Goal: Task Accomplishment & Management: Manage account settings

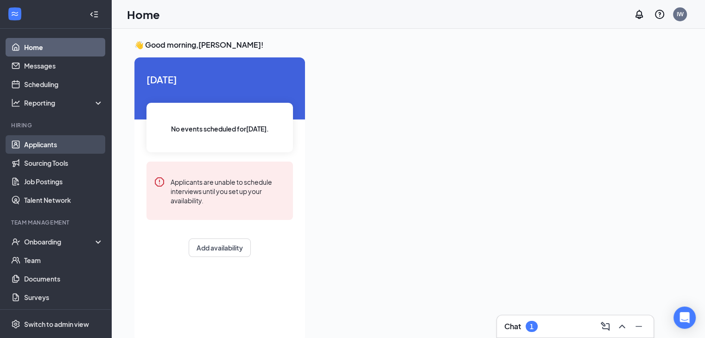
click at [47, 141] on link "Applicants" at bounding box center [63, 144] width 79 height 19
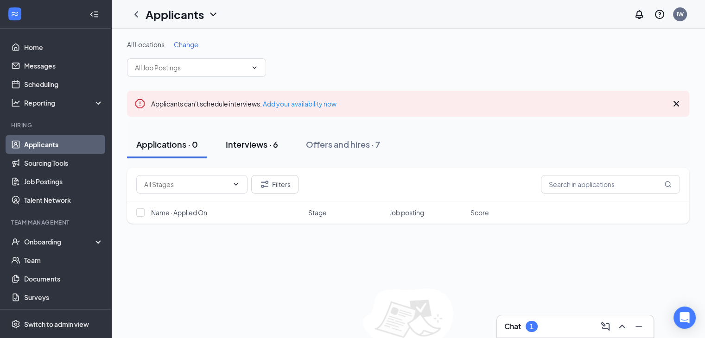
click at [254, 141] on div "Interviews · 6" at bounding box center [252, 145] width 52 height 12
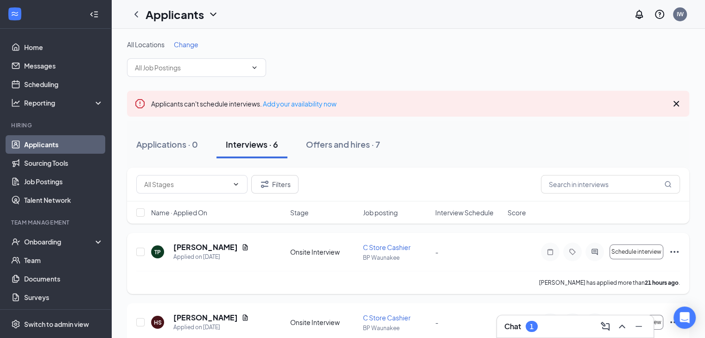
click at [673, 251] on icon "Ellipses" at bounding box center [674, 252] width 11 height 11
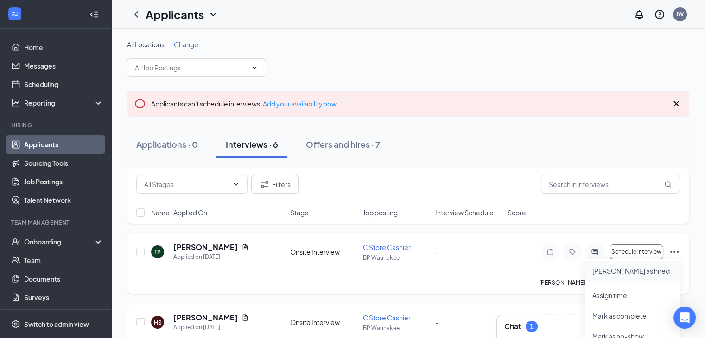
click at [627, 272] on p "[PERSON_NAME] as hired" at bounding box center [632, 270] width 80 height 9
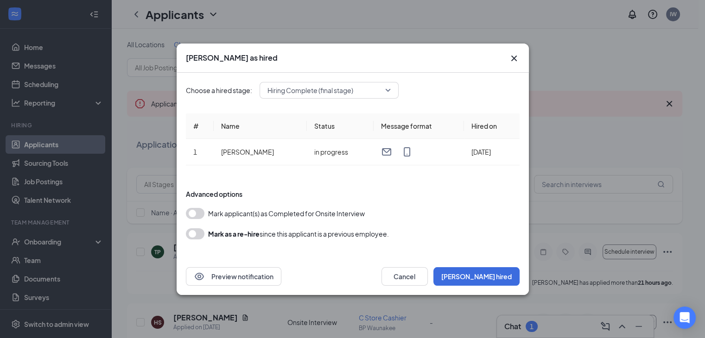
click at [192, 216] on button "button" at bounding box center [195, 213] width 19 height 11
click at [488, 276] on button "[PERSON_NAME] hired" at bounding box center [476, 276] width 86 height 19
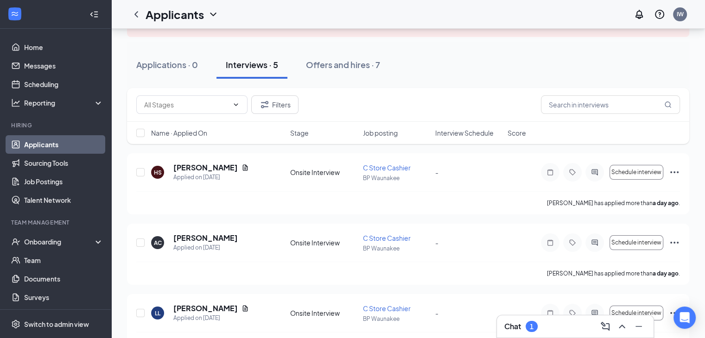
scroll to position [80, 0]
click at [673, 243] on icon "Ellipses" at bounding box center [674, 242] width 11 height 11
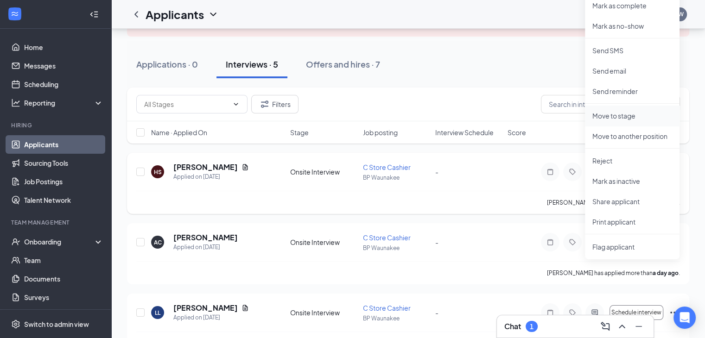
click at [625, 118] on p "Move to stage" at bounding box center [632, 115] width 80 height 9
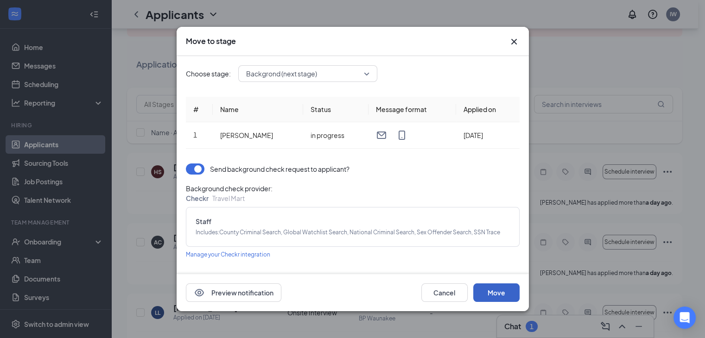
click at [492, 293] on button "Move" at bounding box center [496, 293] width 46 height 19
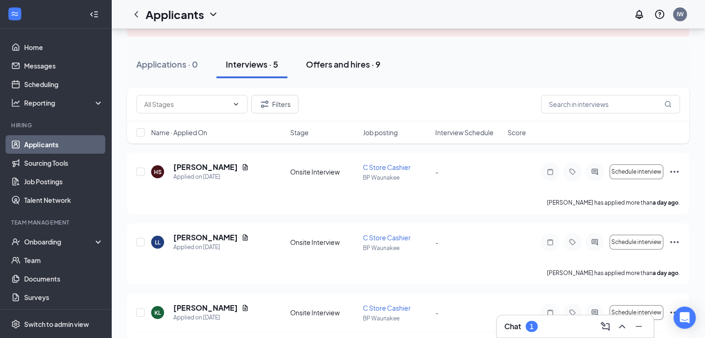
click at [349, 66] on div "Offers and hires · 9" at bounding box center [343, 64] width 75 height 12
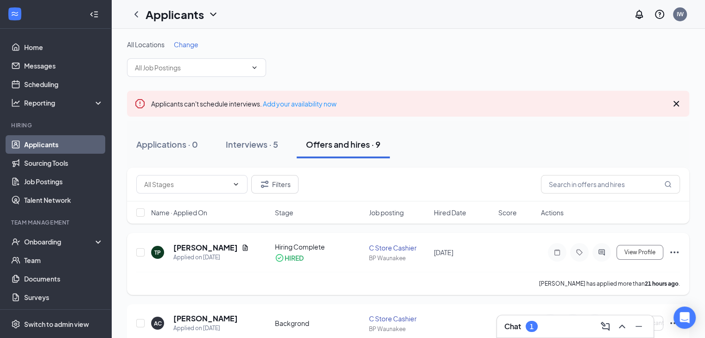
click at [676, 253] on icon "Ellipses" at bounding box center [674, 253] width 8 height 2
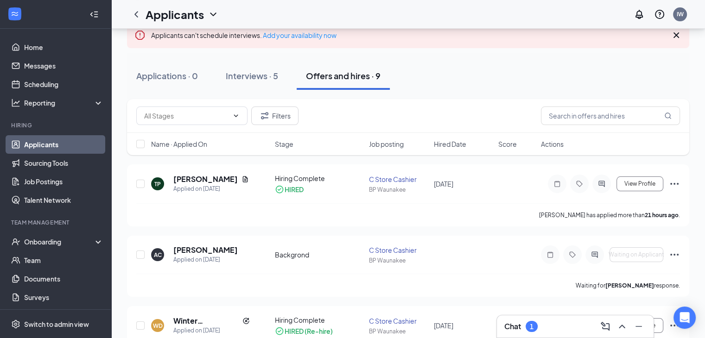
scroll to position [61, 0]
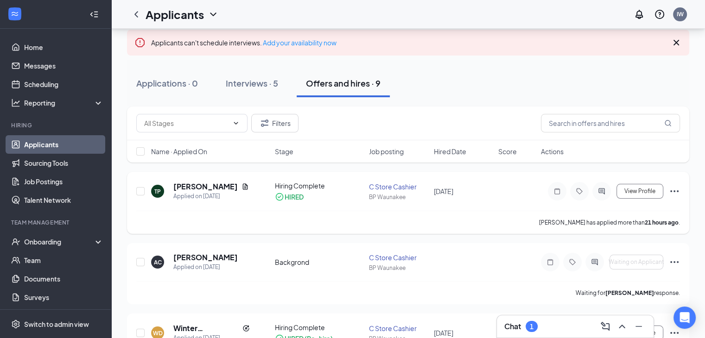
click at [674, 190] on icon "Ellipses" at bounding box center [674, 191] width 11 height 11
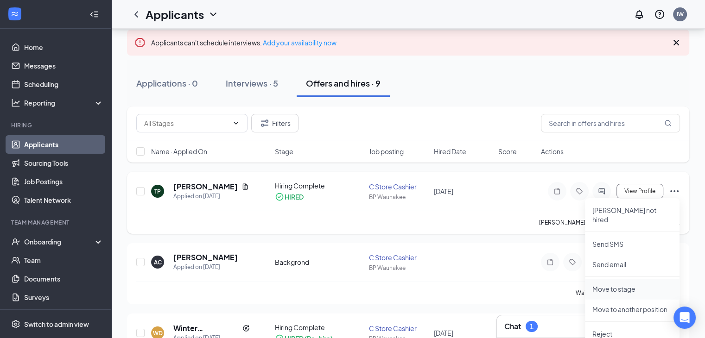
click at [611, 284] on p "Move to stage" at bounding box center [632, 288] width 80 height 9
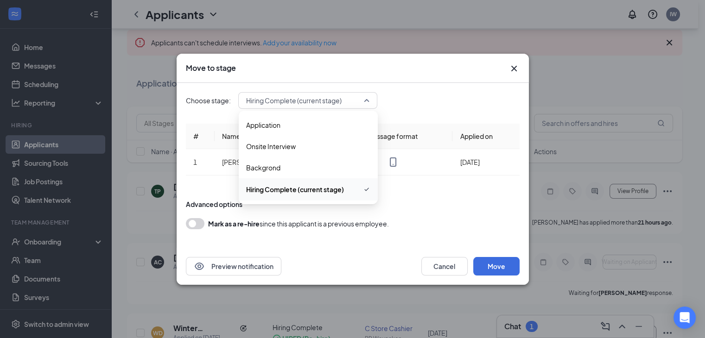
click at [367, 101] on span "Hiring Complete (current stage)" at bounding box center [307, 101] width 123 height 14
click at [283, 167] on span "Backgrond" at bounding box center [308, 168] width 124 height 10
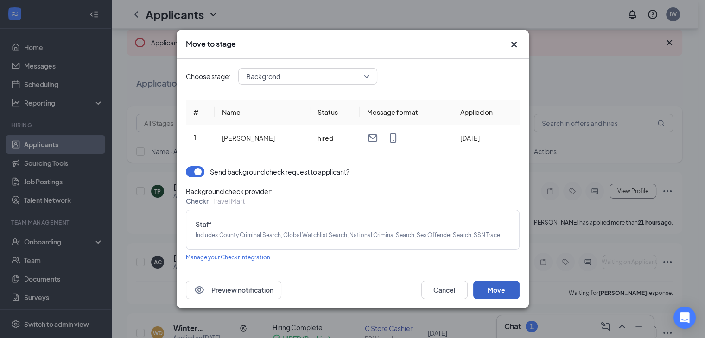
click at [499, 288] on button "Move" at bounding box center [496, 290] width 46 height 19
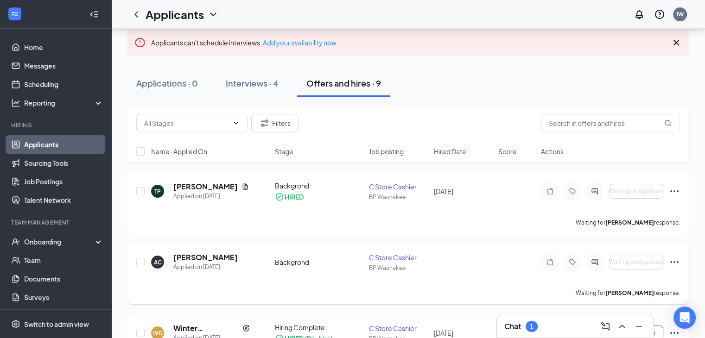
click at [675, 262] on icon "Ellipses" at bounding box center [674, 262] width 11 height 11
click at [676, 262] on icon "Ellipses" at bounding box center [674, 262] width 11 height 11
click at [628, 281] on p "[PERSON_NAME] as hired" at bounding box center [632, 281] width 80 height 9
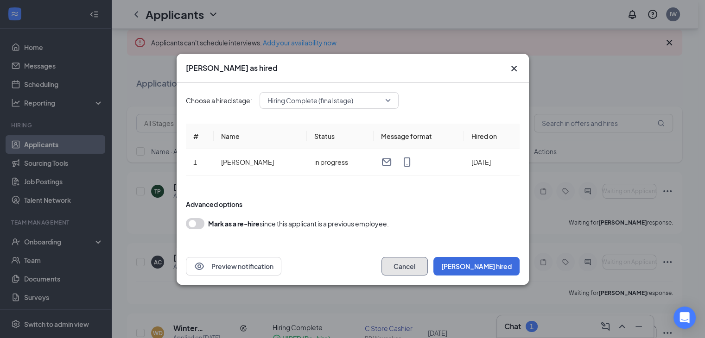
click at [428, 269] on button "Cancel" at bounding box center [404, 266] width 46 height 19
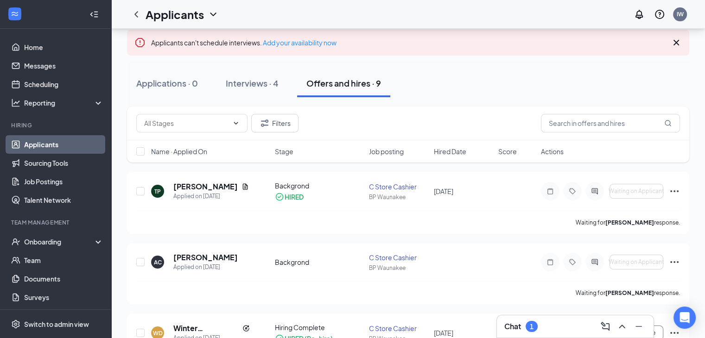
click at [235, 78] on div "Interviews · 4" at bounding box center [252, 83] width 53 height 12
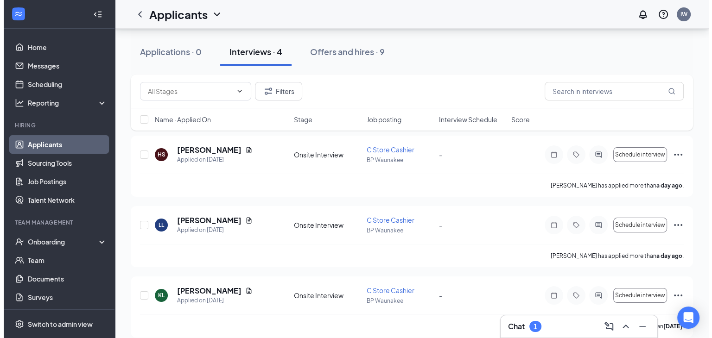
scroll to position [106, 0]
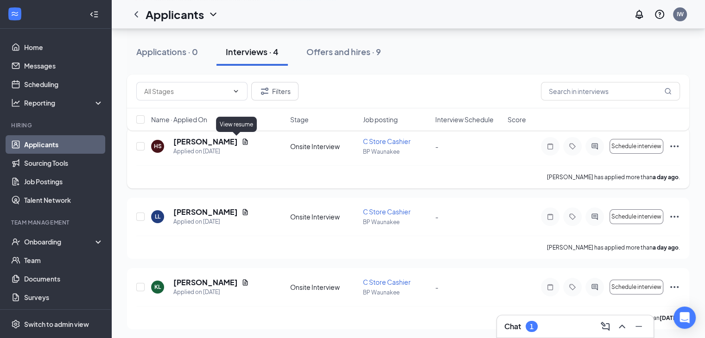
click at [241, 145] on icon "Document" at bounding box center [244, 141] width 7 height 7
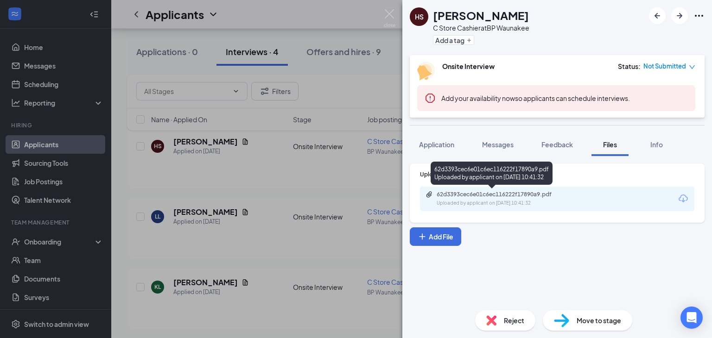
click at [447, 196] on div "62d3393cec6e01c6ec116222f17890a9.pdf" at bounding box center [501, 194] width 130 height 7
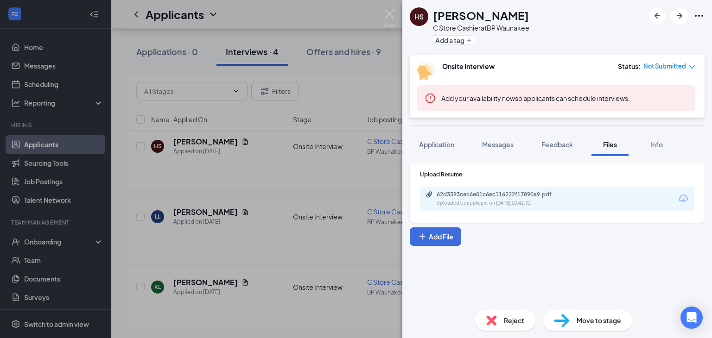
click at [242, 187] on div "HS [PERSON_NAME] C Store Cashier at [GEOGRAPHIC_DATA] Add a tag Onsite Intervie…" at bounding box center [356, 169] width 712 height 338
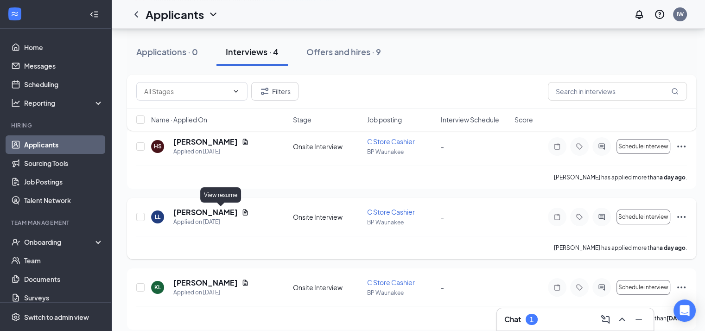
click at [243, 212] on icon "Document" at bounding box center [245, 212] width 5 height 6
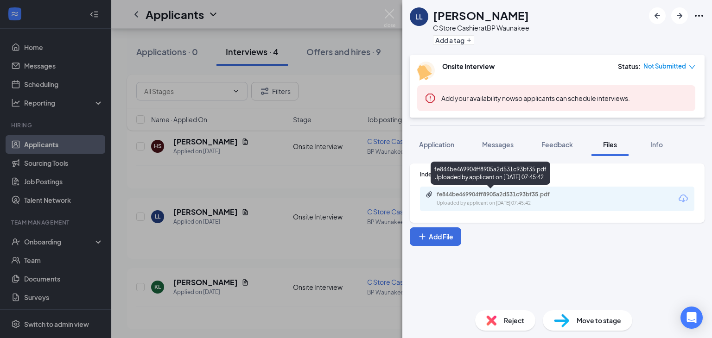
click at [456, 201] on div "Uploaded by applicant on [DATE] 07:45:42" at bounding box center [505, 203] width 139 height 7
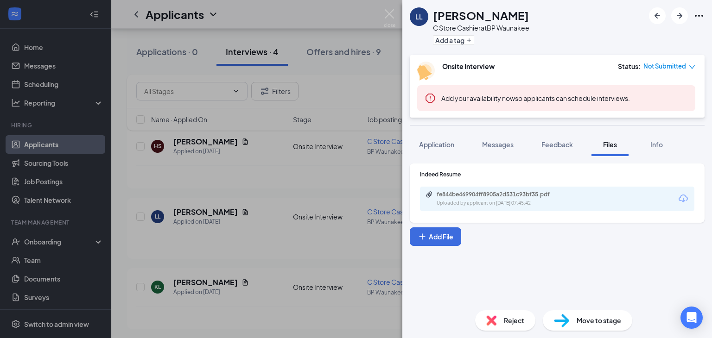
click at [218, 248] on div "LL [PERSON_NAME] C Store Cashier at [GEOGRAPHIC_DATA] Add a tag Onsite Intervie…" at bounding box center [356, 169] width 712 height 338
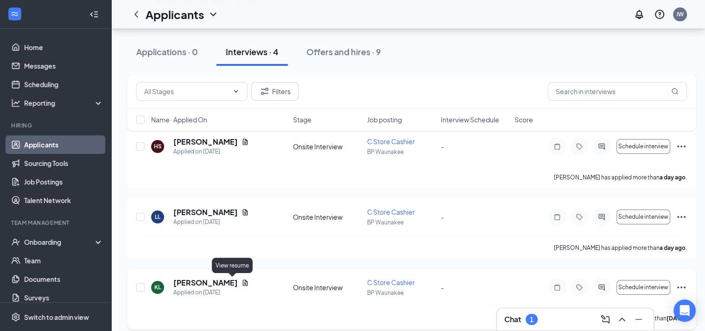
click at [241, 283] on icon "Document" at bounding box center [244, 282] width 7 height 7
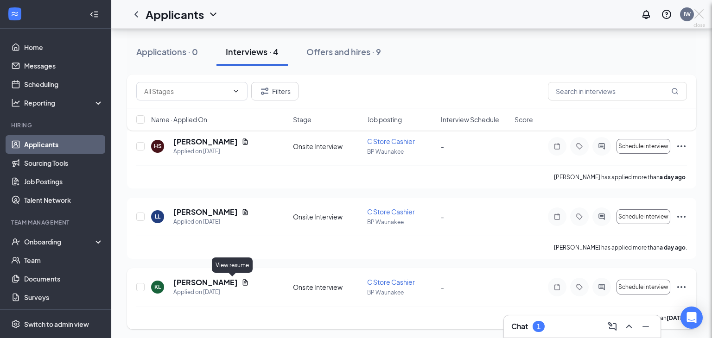
click at [233, 283] on div at bounding box center [356, 169] width 712 height 338
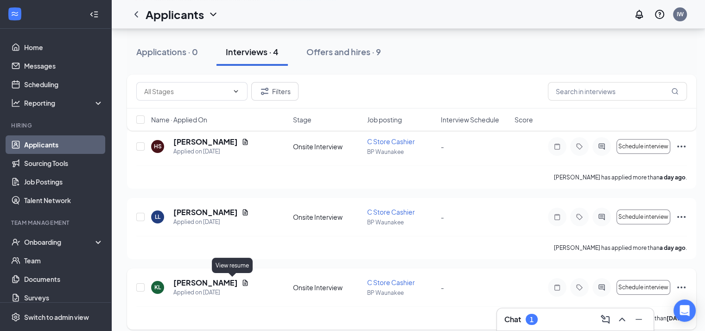
click at [241, 283] on icon "Document" at bounding box center [244, 282] width 7 height 7
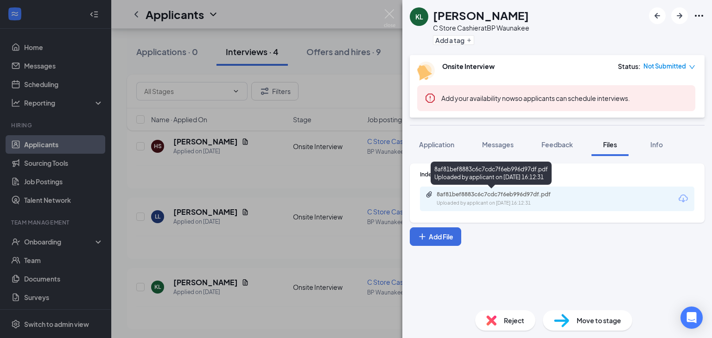
click at [476, 201] on div "Uploaded by applicant on [DATE] 16:12:31" at bounding box center [505, 203] width 139 height 7
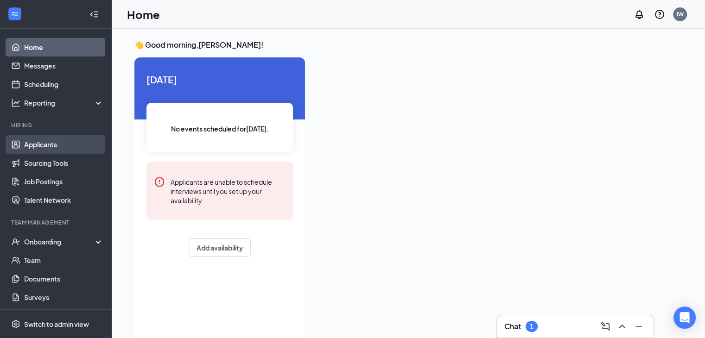
click at [48, 145] on link "Applicants" at bounding box center [63, 144] width 79 height 19
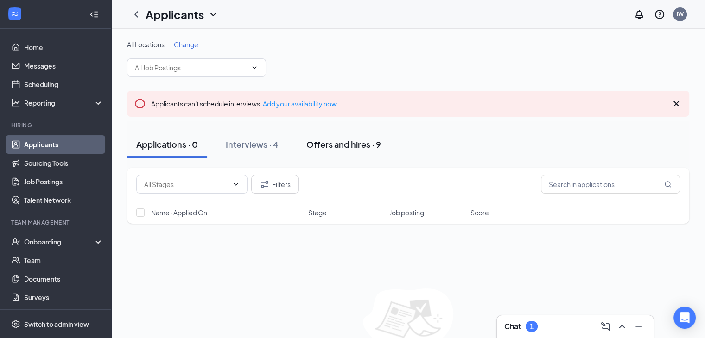
click at [324, 142] on div "Offers and hires · 9" at bounding box center [343, 145] width 75 height 12
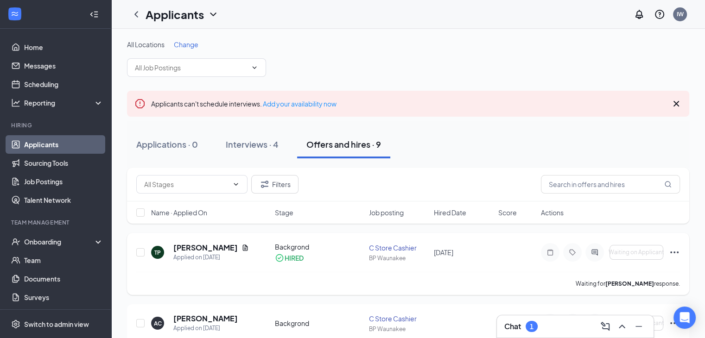
click at [677, 250] on icon "Ellipses" at bounding box center [674, 252] width 11 height 11
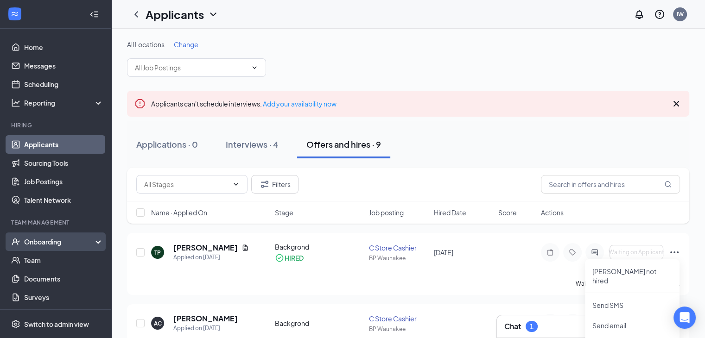
click at [53, 244] on div "Onboarding" at bounding box center [59, 241] width 71 height 9
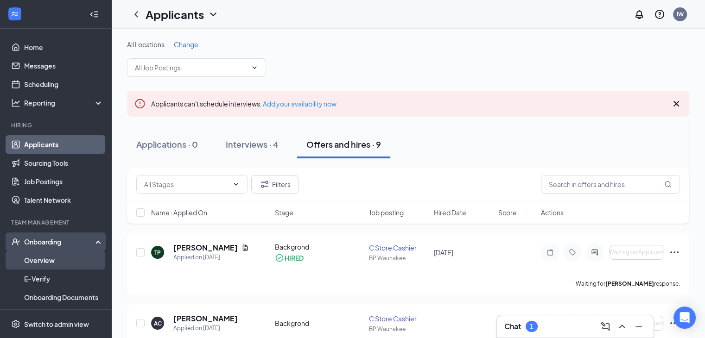
click at [51, 259] on link "Overview" at bounding box center [63, 260] width 79 height 19
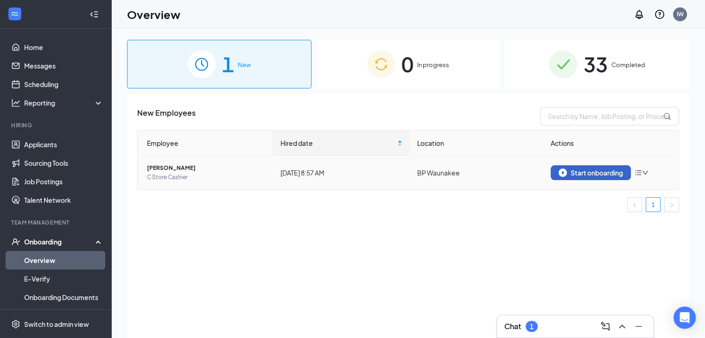
click at [584, 171] on div "Start onboarding" at bounding box center [590, 173] width 64 height 8
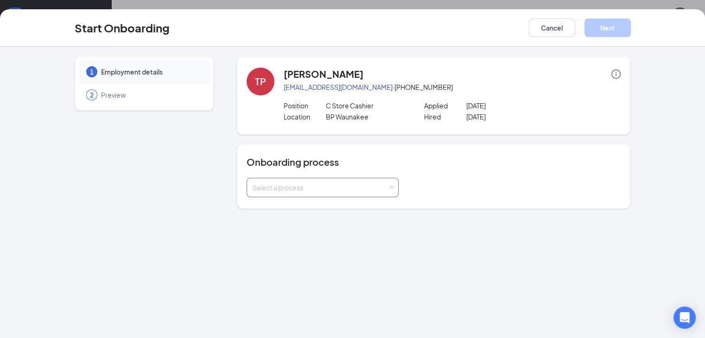
click at [389, 188] on span at bounding box center [391, 188] width 4 height 4
click at [350, 208] on li "Travel Mart Onboarding" at bounding box center [299, 207] width 152 height 17
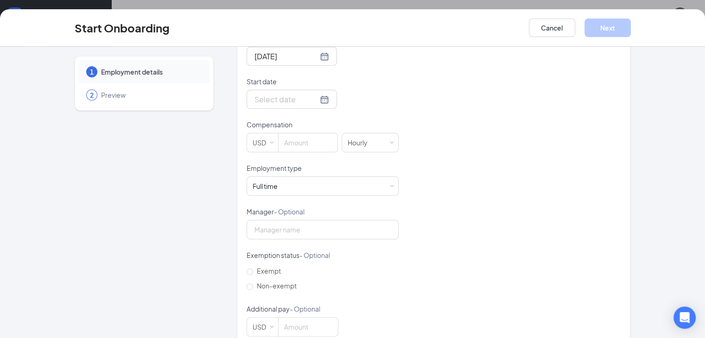
scroll to position [240, 0]
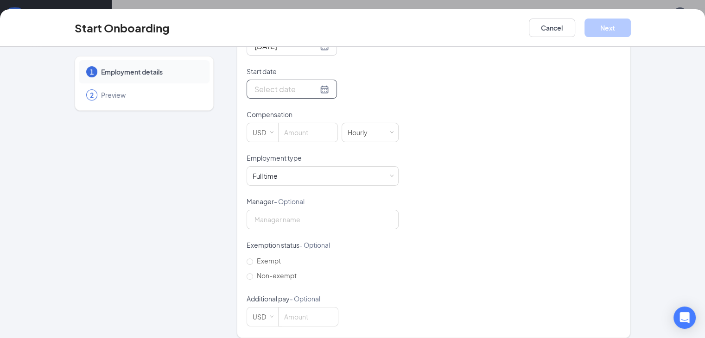
click at [293, 90] on div at bounding box center [291, 89] width 75 height 12
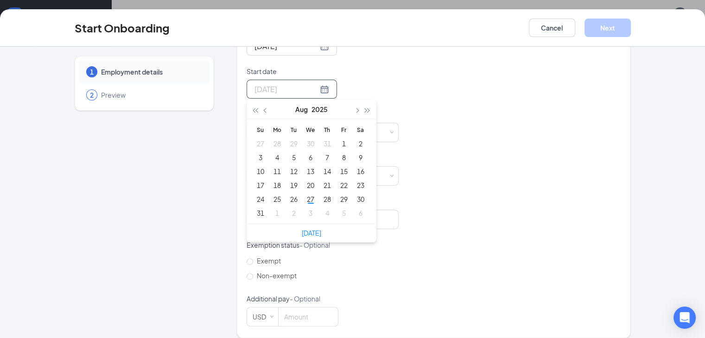
type input "Aug 1, 2025"
click at [354, 109] on span "button" at bounding box center [356, 110] width 5 height 5
type input "Sep 1, 2025"
click at [272, 142] on div "1" at bounding box center [277, 143] width 11 height 11
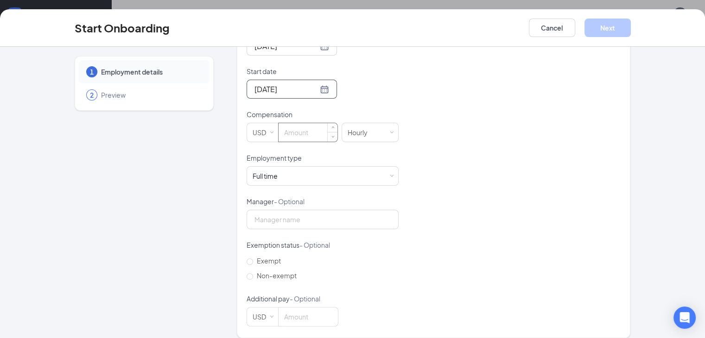
click at [278, 131] on input at bounding box center [307, 132] width 59 height 19
type input "16"
click at [631, 32] on button "Next" at bounding box center [607, 28] width 46 height 19
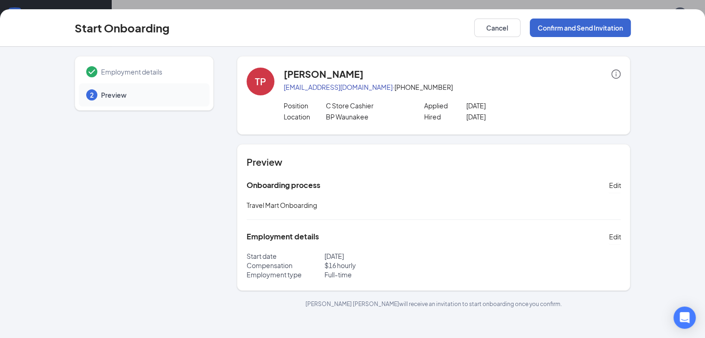
scroll to position [0, 0]
click at [631, 29] on button "Confirm and Send Invitation" at bounding box center [580, 28] width 101 height 19
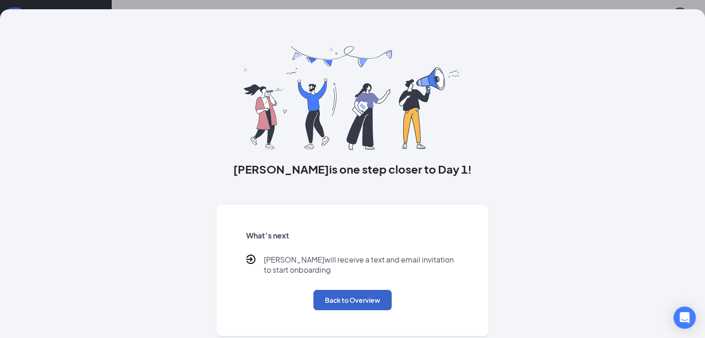
click at [363, 310] on button "Back to Overview" at bounding box center [352, 300] width 78 height 20
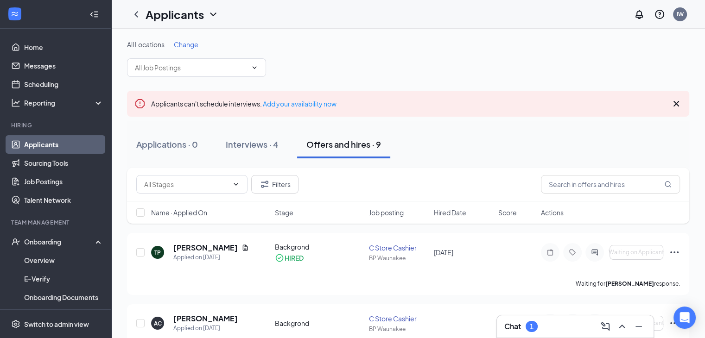
click at [328, 141] on div "Offers and hires · 9" at bounding box center [343, 145] width 75 height 12
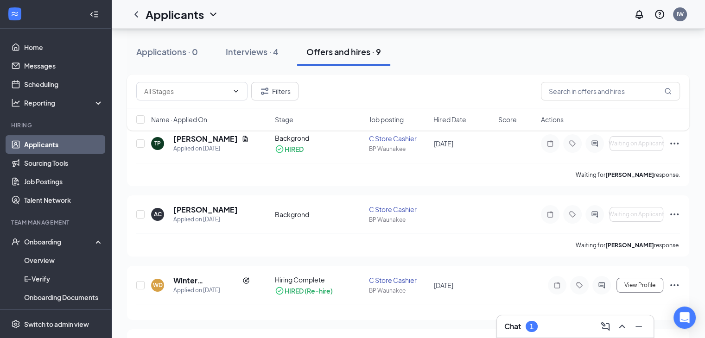
scroll to position [110, 0]
